Goal: Task Accomplishment & Management: Use online tool/utility

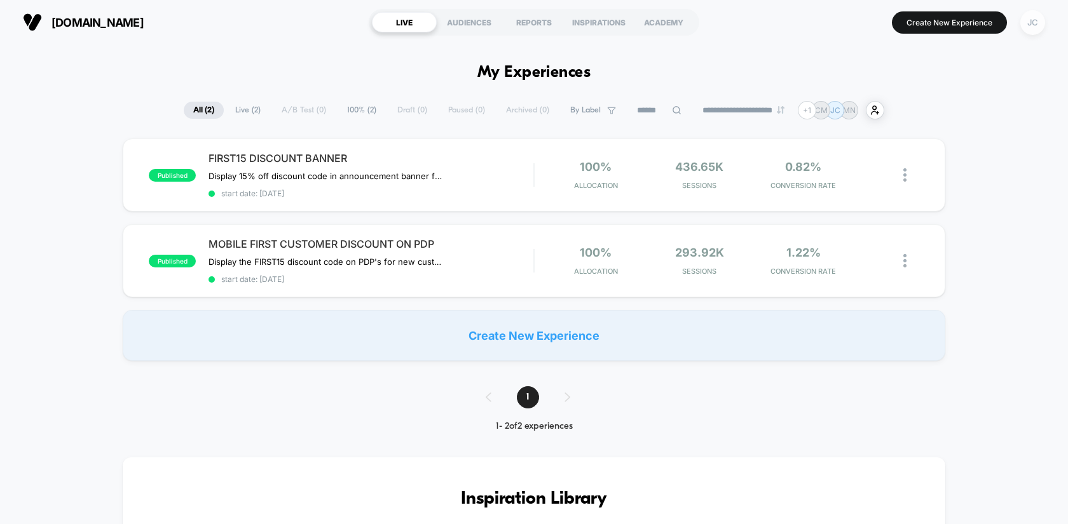
click at [1039, 26] on div "JC" at bounding box center [1032, 22] width 25 height 25
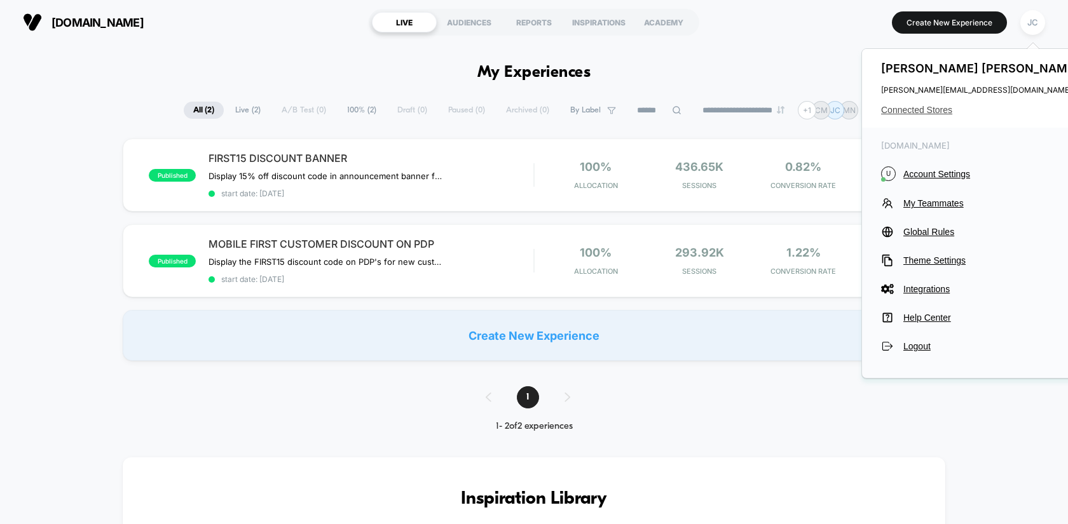
click at [900, 113] on span "Connected Stores" at bounding box center [981, 110] width 201 height 10
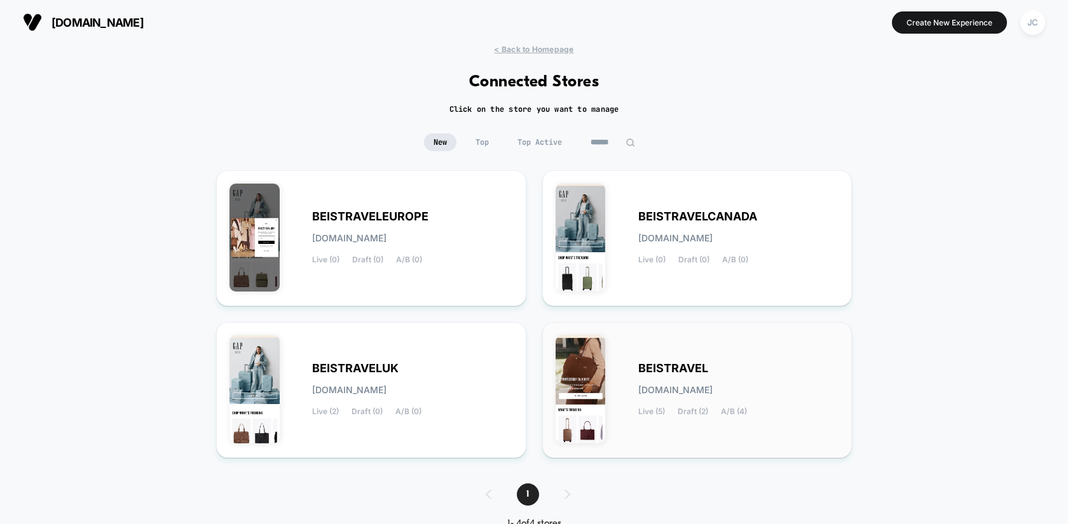
click at [642, 357] on div "BEISTRAVEL [DOMAIN_NAME] Live (5) Draft (2) A/B (4)" at bounding box center [698, 390] width 284 height 109
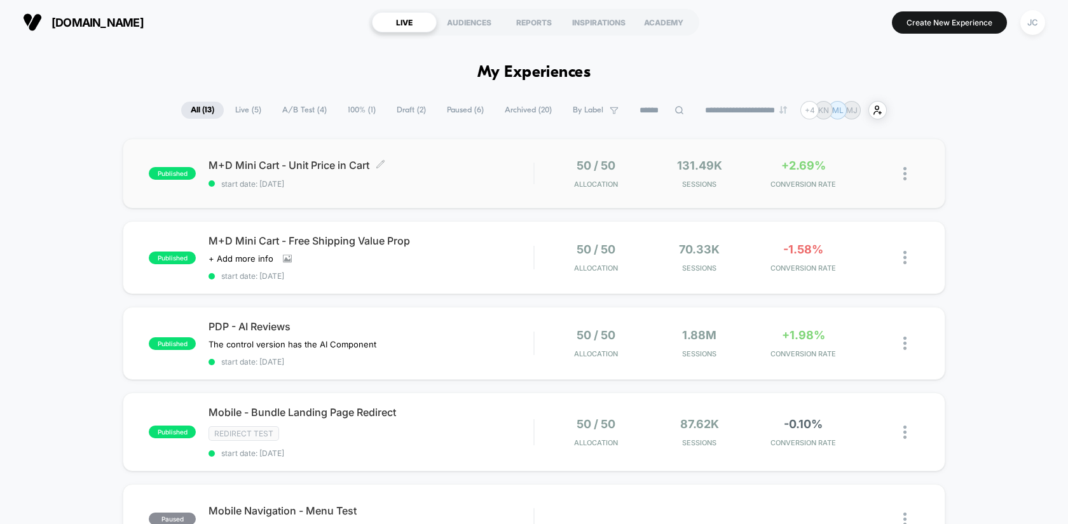
click at [509, 177] on div "M+D Mini Cart - Unit Price in Cart Click to edit experience details Click to ed…" at bounding box center [371, 174] width 325 height 30
